Goal: Obtain resource: Download file/media

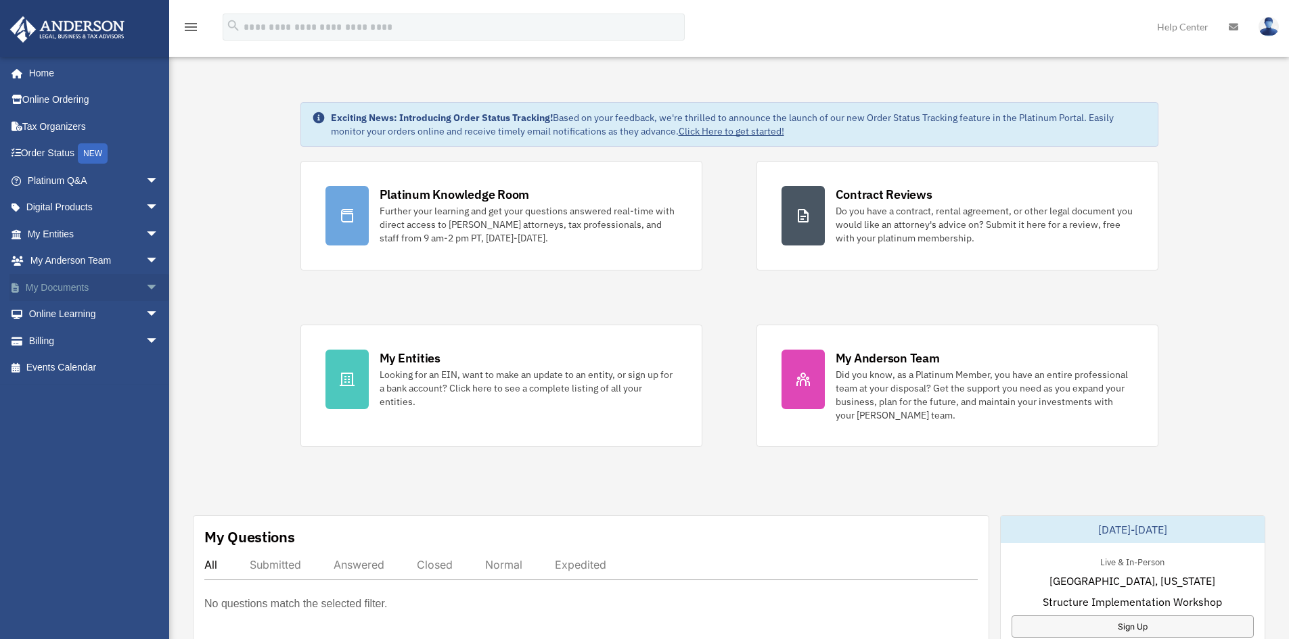
click at [145, 285] on span "arrow_drop_down" at bounding box center [158, 288] width 27 height 28
click at [53, 311] on link "Box" at bounding box center [99, 314] width 160 height 27
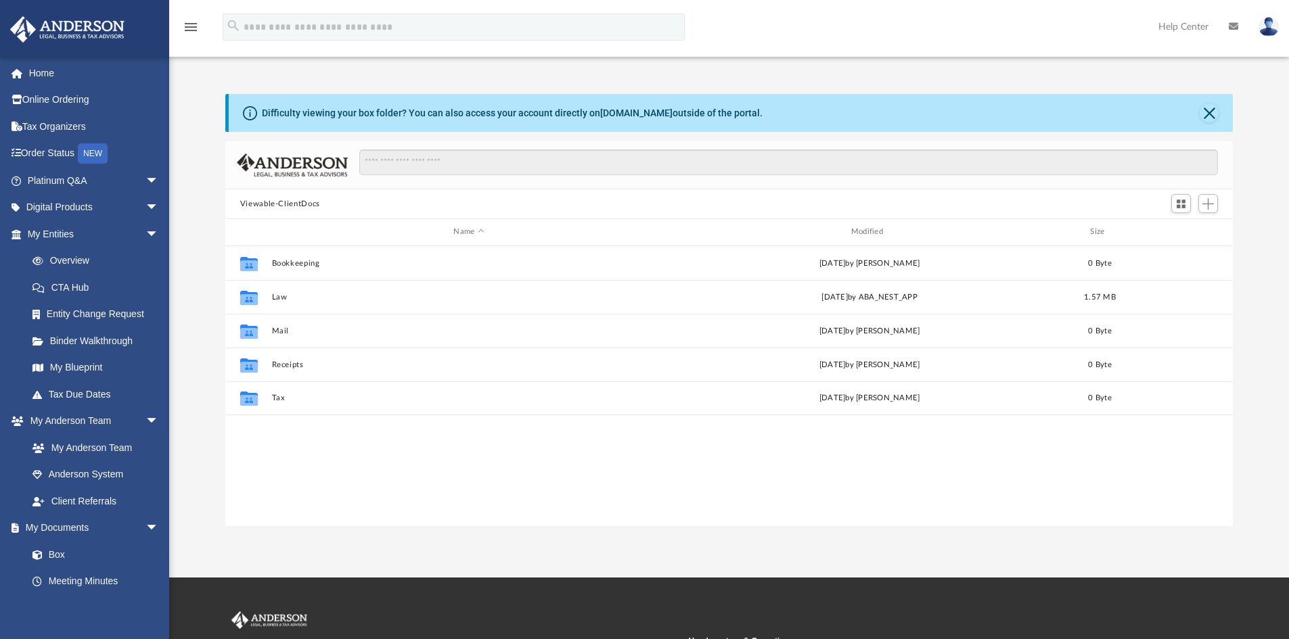
scroll to position [298, 997]
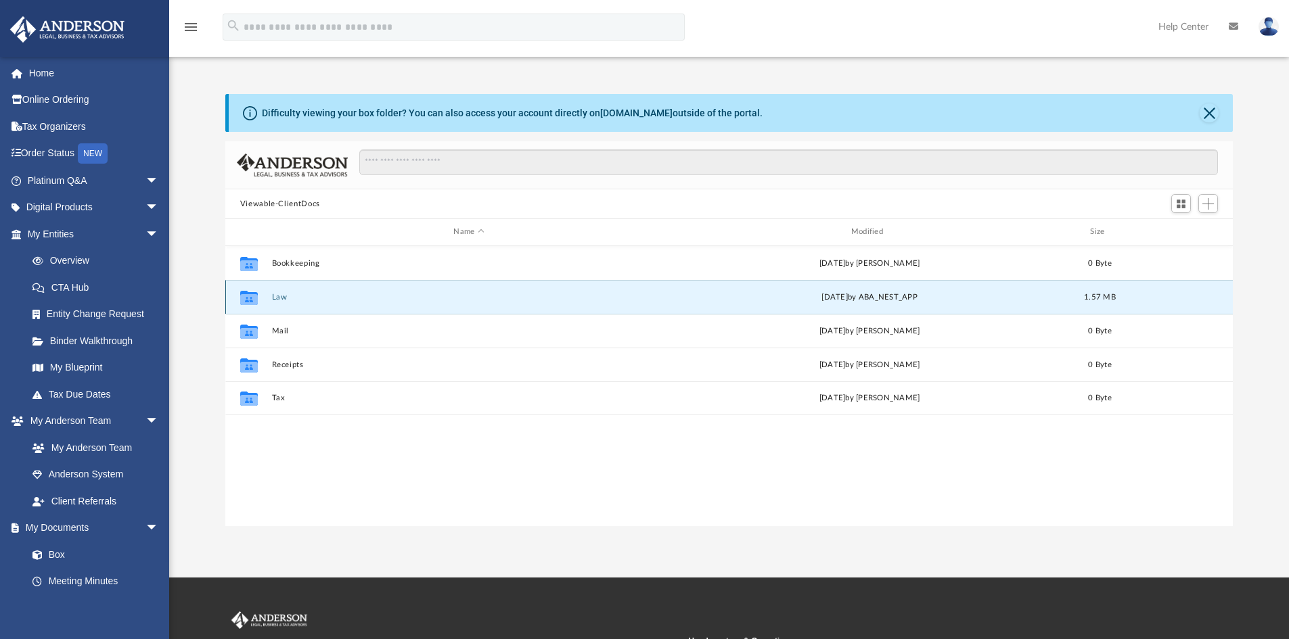
click at [277, 294] on button "Law" at bounding box center [468, 297] width 394 height 9
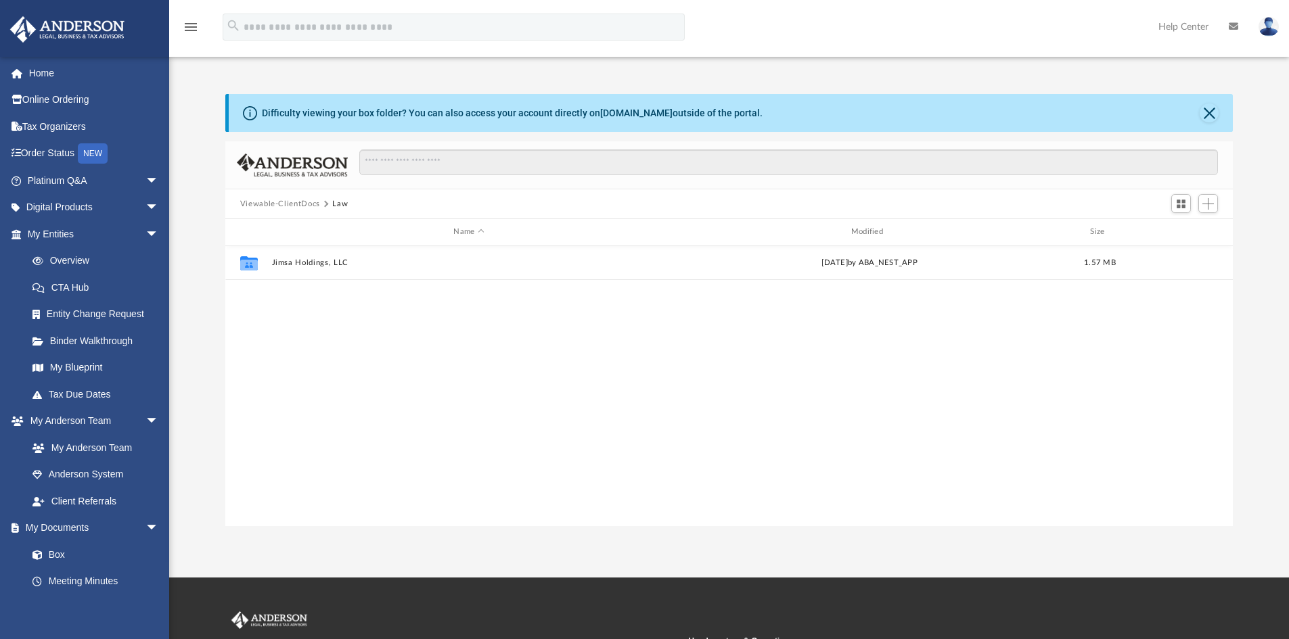
click at [277, 294] on div "Collaborated Folder Jimsa Holdings, LLC [DATE] by ABA_NEST_APP 1.57 MB" at bounding box center [729, 386] width 1008 height 280
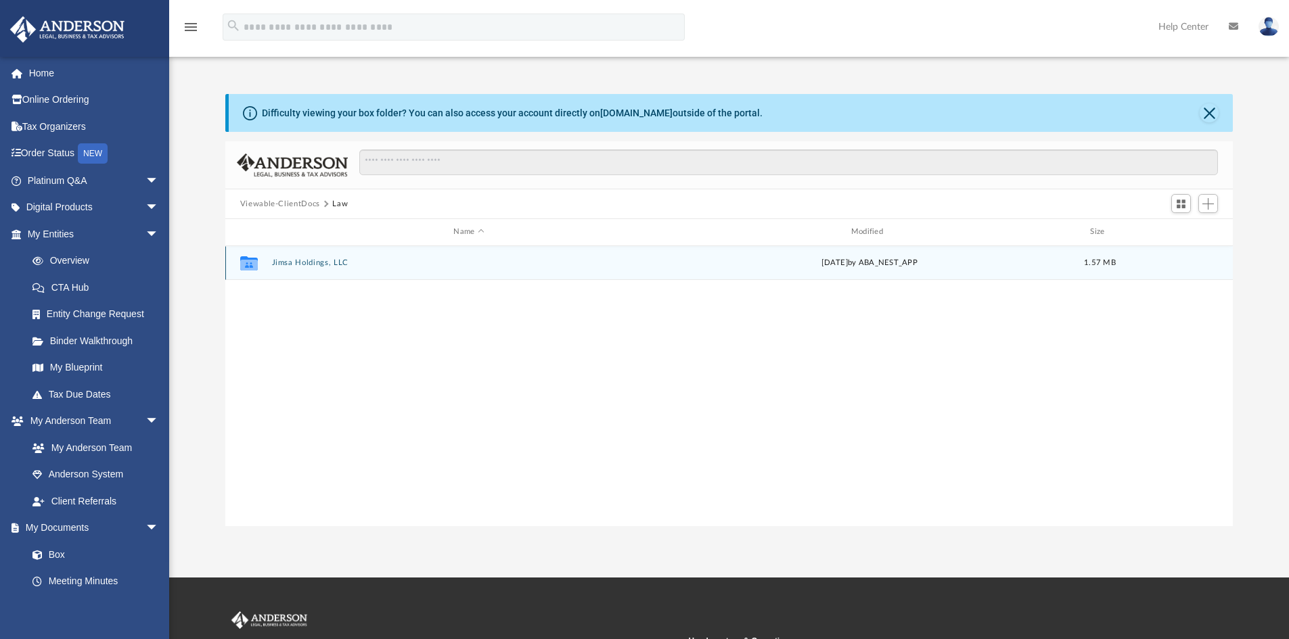
click at [283, 265] on button "Jimsa Holdings, LLC" at bounding box center [468, 262] width 394 height 9
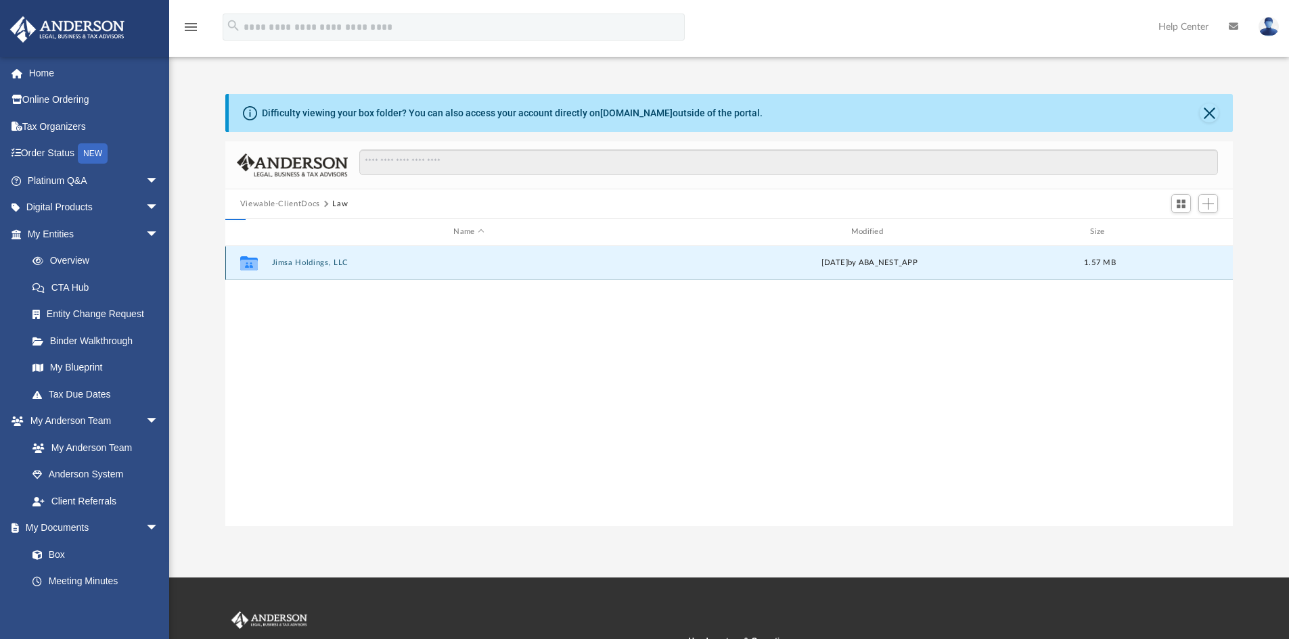
click at [283, 265] on button "Jimsa Holdings, LLC" at bounding box center [468, 262] width 394 height 9
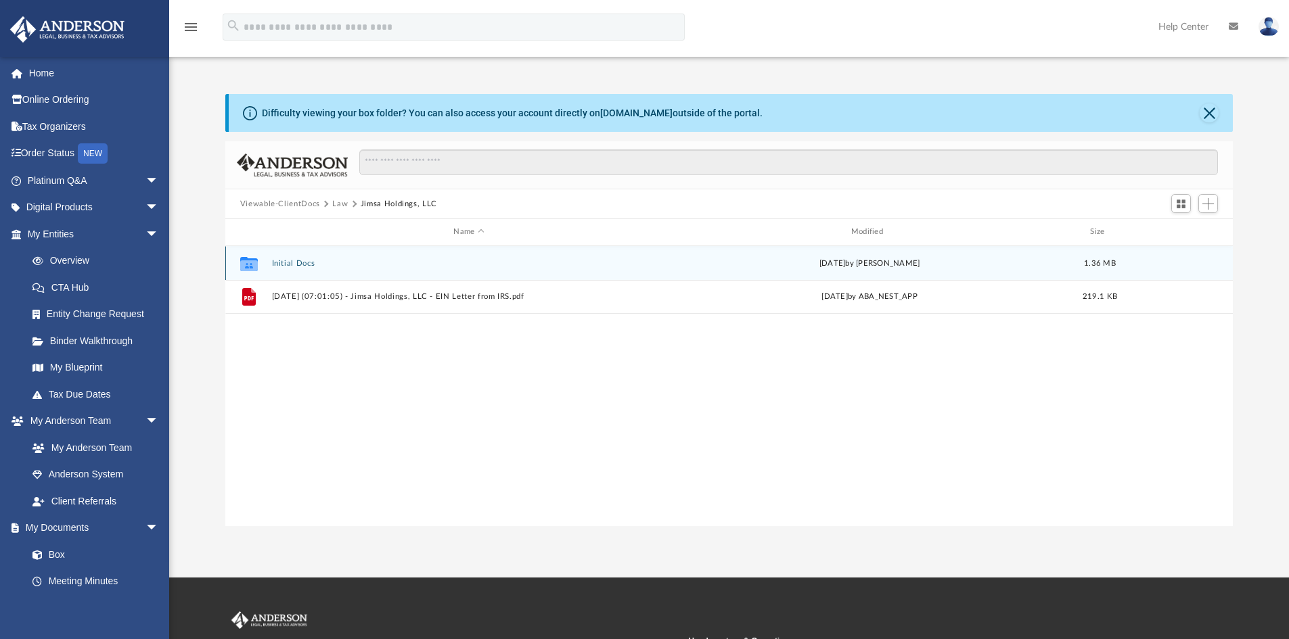
click at [292, 260] on button "Initial Docs" at bounding box center [468, 263] width 394 height 9
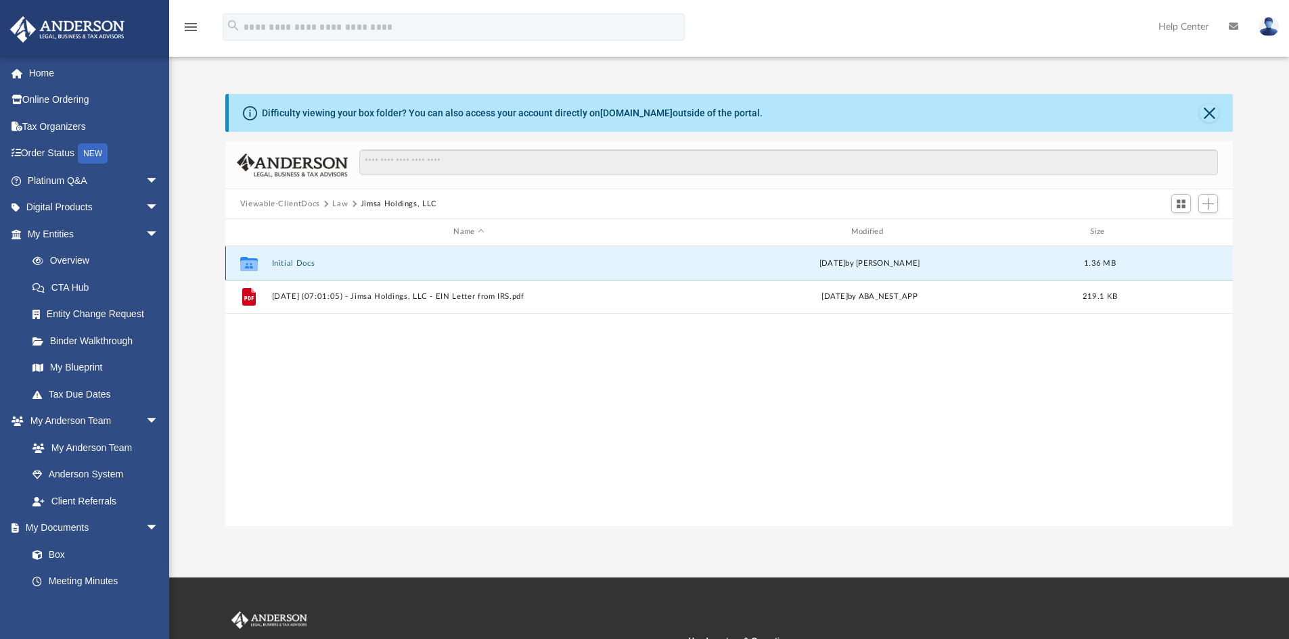
click at [292, 260] on button "Initial Docs" at bounding box center [468, 263] width 394 height 9
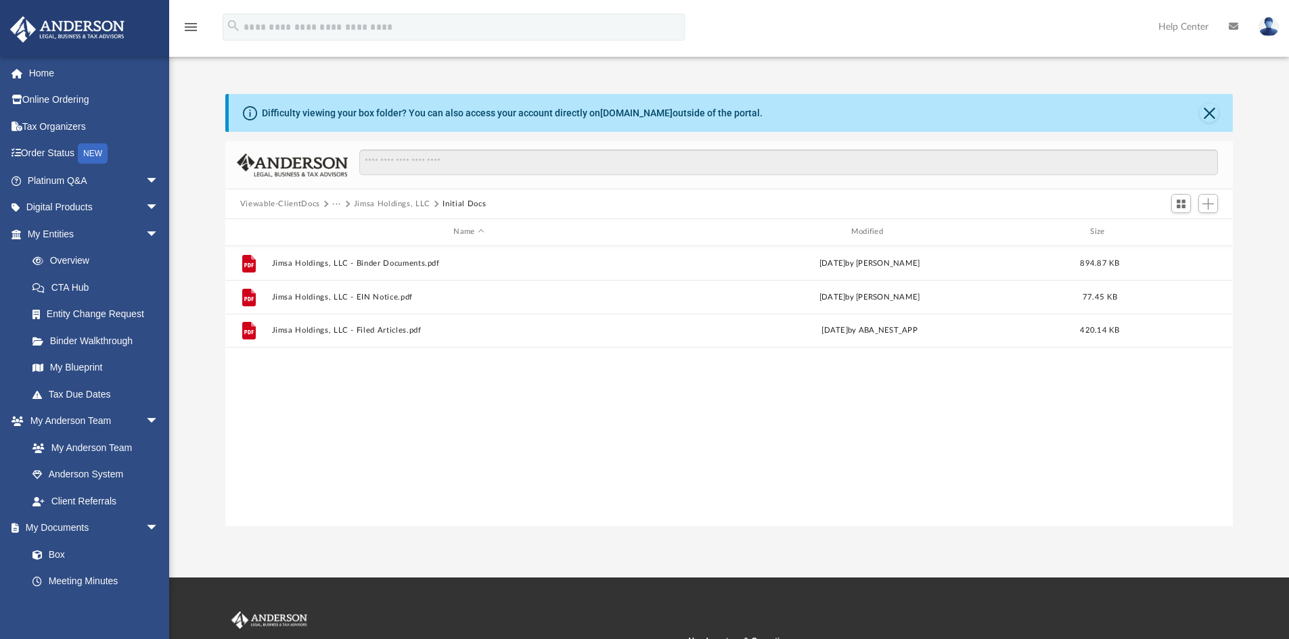
click at [365, 202] on button "Jimsa Holdings, LLC" at bounding box center [392, 204] width 76 height 12
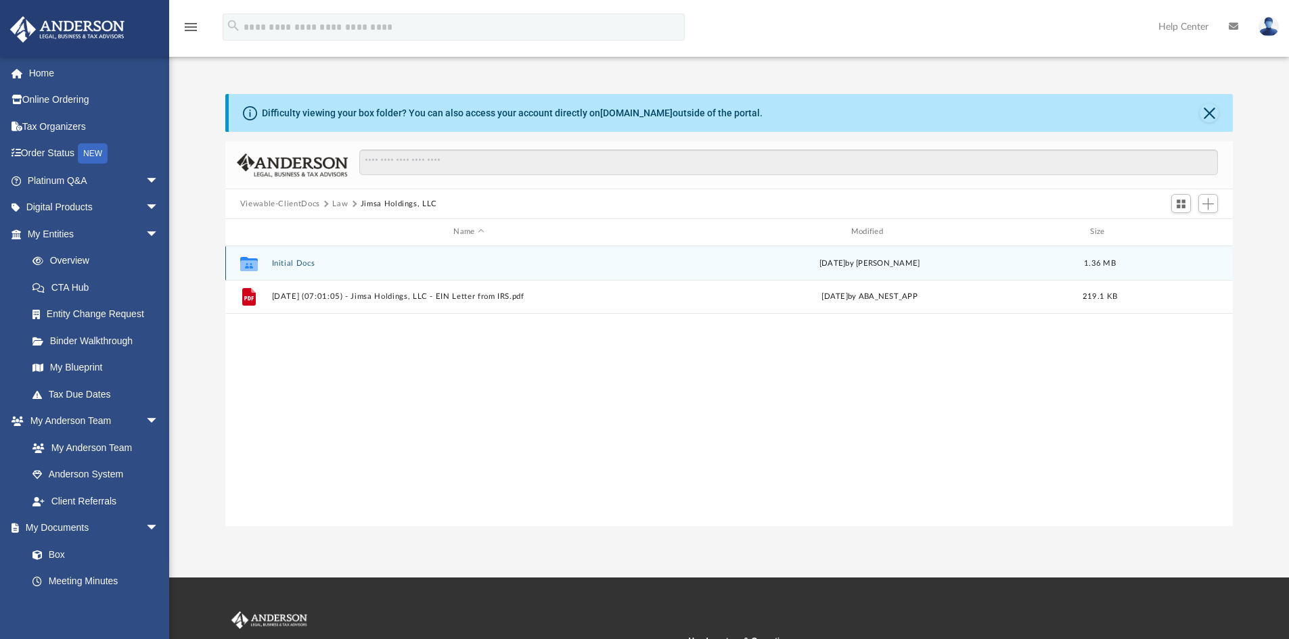
click at [287, 264] on button "Initial Docs" at bounding box center [468, 263] width 394 height 9
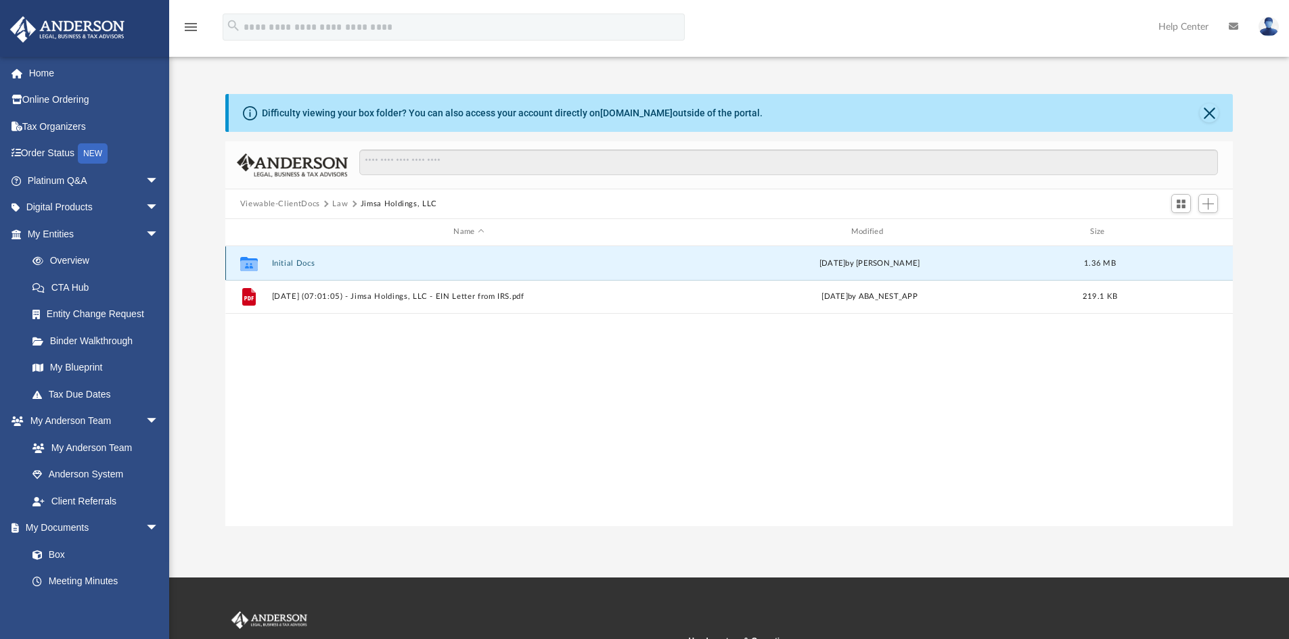
click at [287, 264] on button "Initial Docs" at bounding box center [468, 263] width 394 height 9
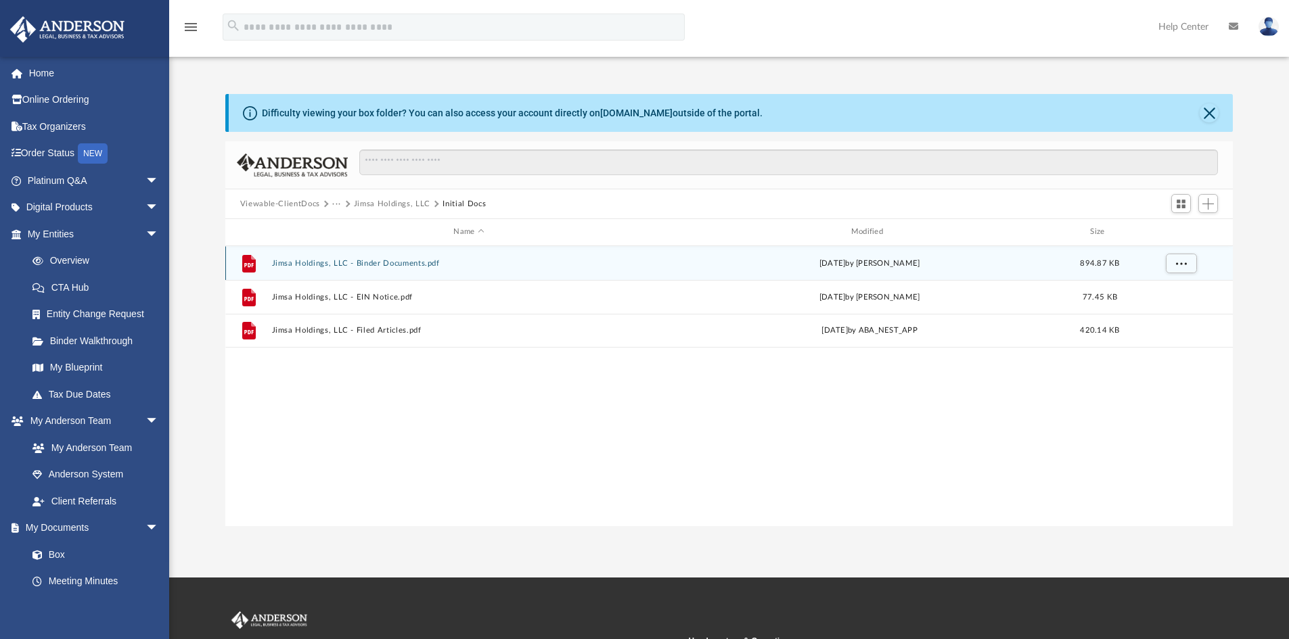
click at [395, 267] on button "Jimsa Holdings, LLC - Binder Documents.pdf" at bounding box center [468, 263] width 394 height 9
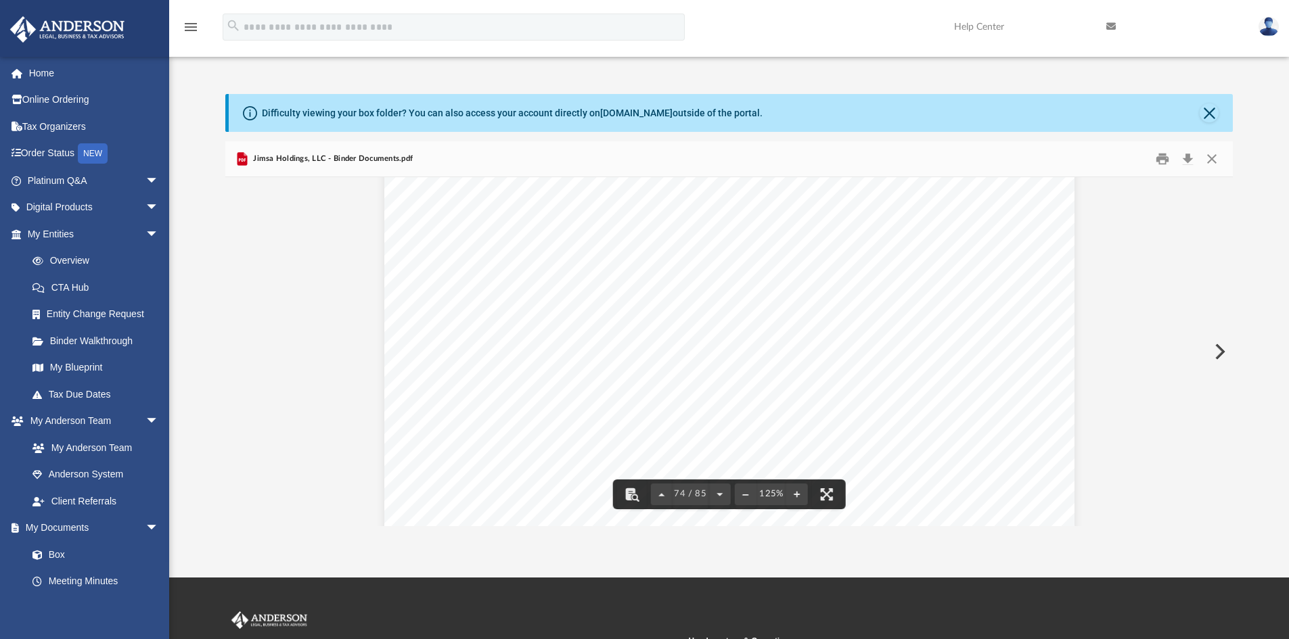
scroll to position [66776, 0]
click at [514, 451] on div "Lease Agreement Page 6 of 6 IN WITNESS WHEREOF , the parties hereto have execut…" at bounding box center [729, 523] width 690 height 893
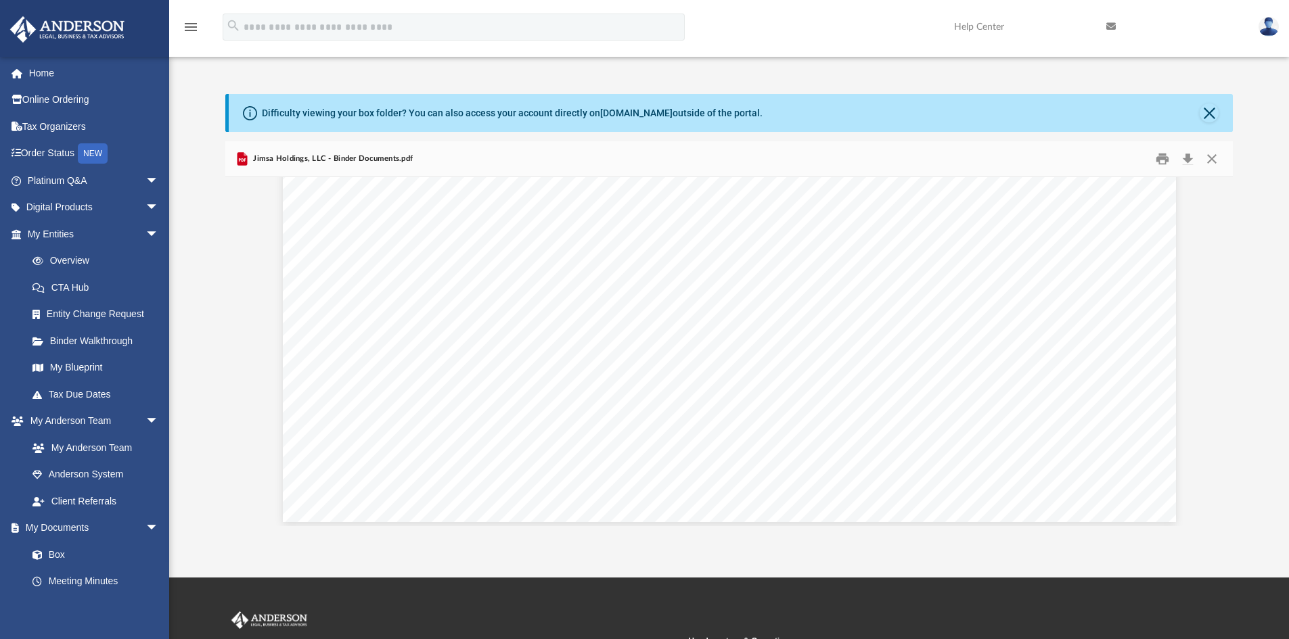
scroll to position [76464, 0]
